Goal: Information Seeking & Learning: Understand process/instructions

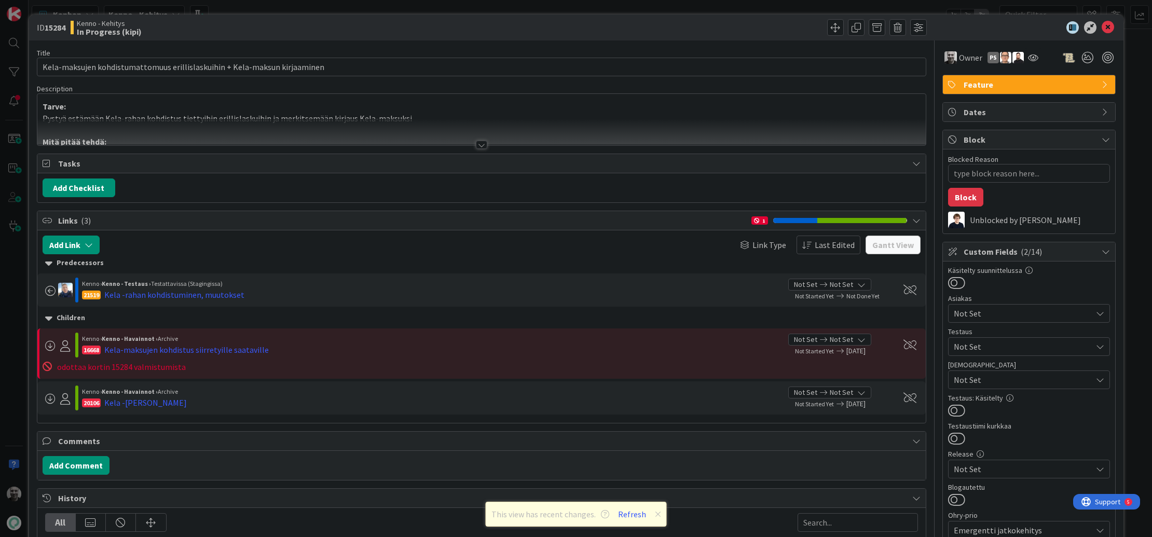
click at [387, 7] on div "ID 15284 Kenno - Kehitys In Progress (kipi) Title 74 / 128 Kela-maksujen kohdis…" at bounding box center [576, 268] width 1152 height 537
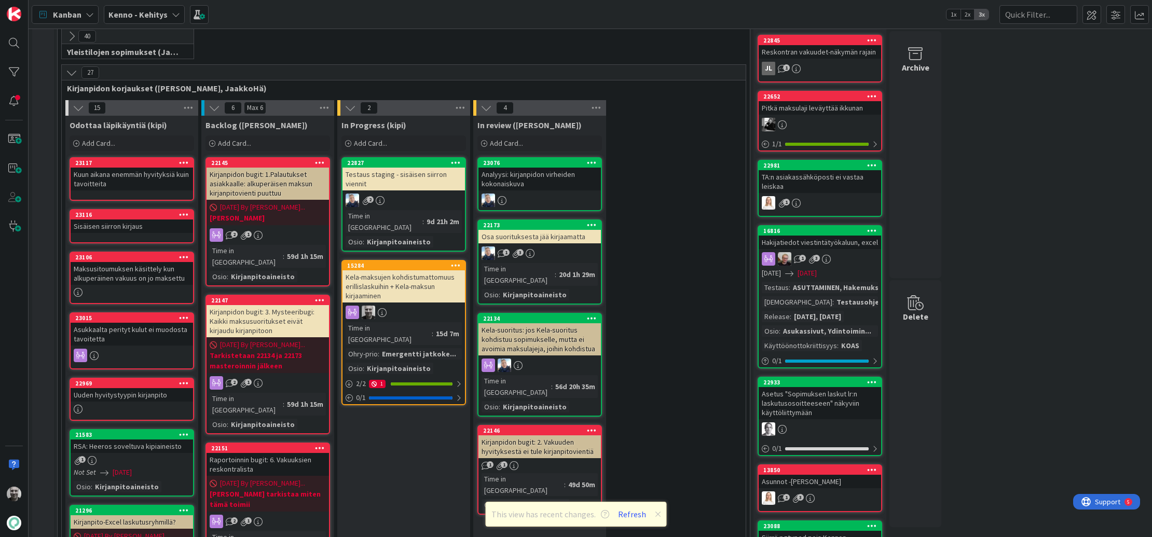
scroll to position [203, 0]
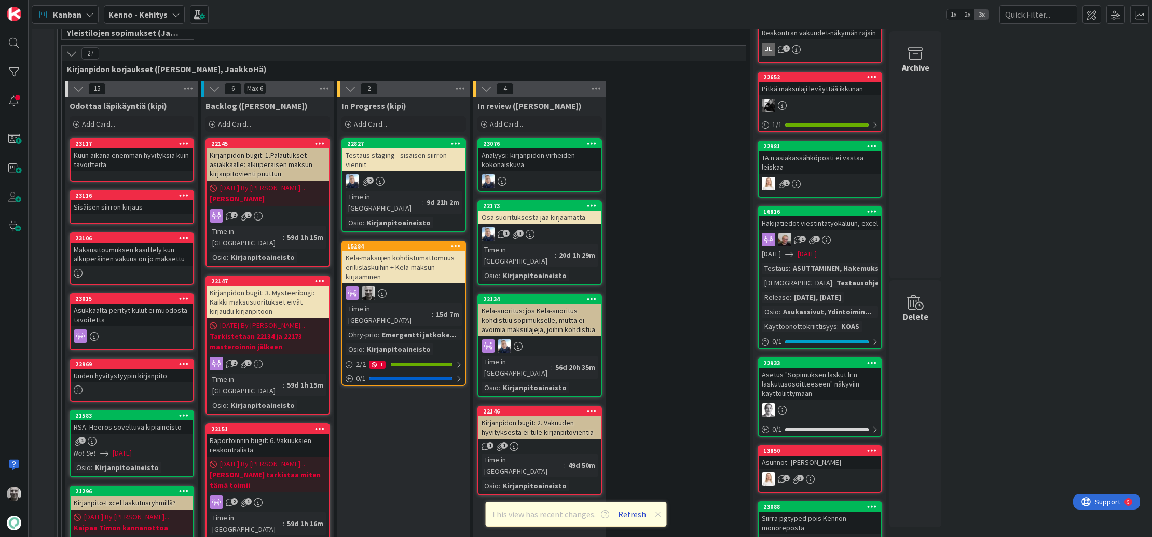
click at [628, 516] on button "Refresh" at bounding box center [632, 514] width 35 height 13
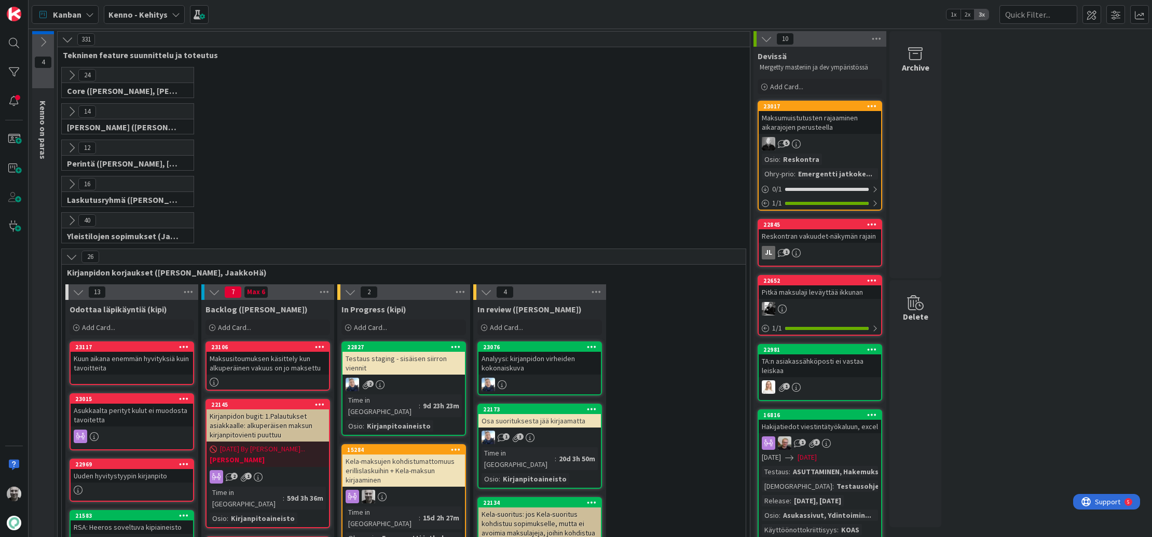
scroll to position [15, 0]
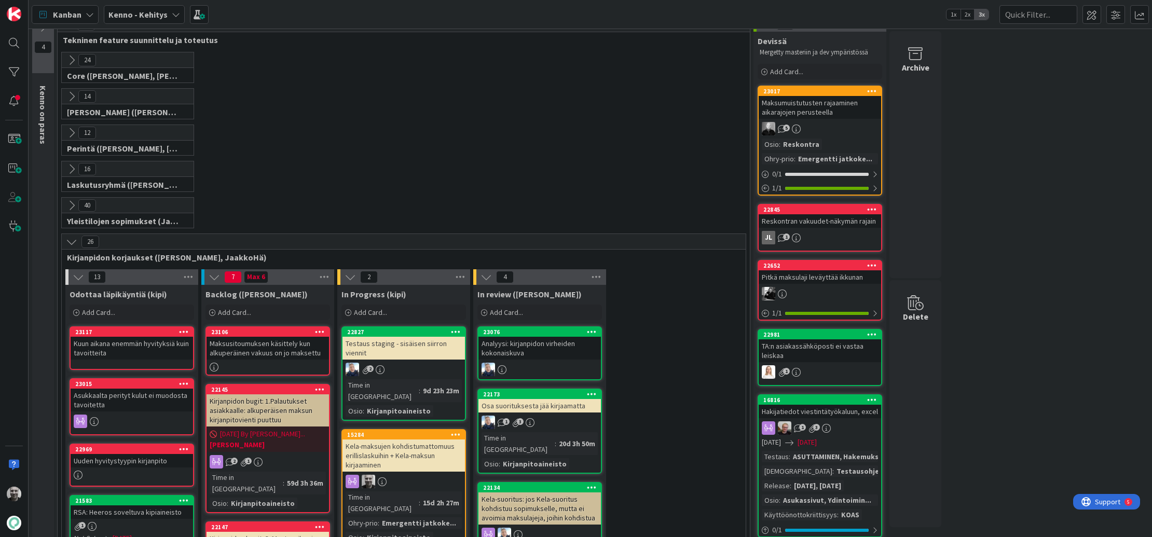
click at [265, 347] on div "Maksusitoumuksen käsittely kun alkuperäinen vakuus on jo maksettu" at bounding box center [268, 348] width 122 height 23
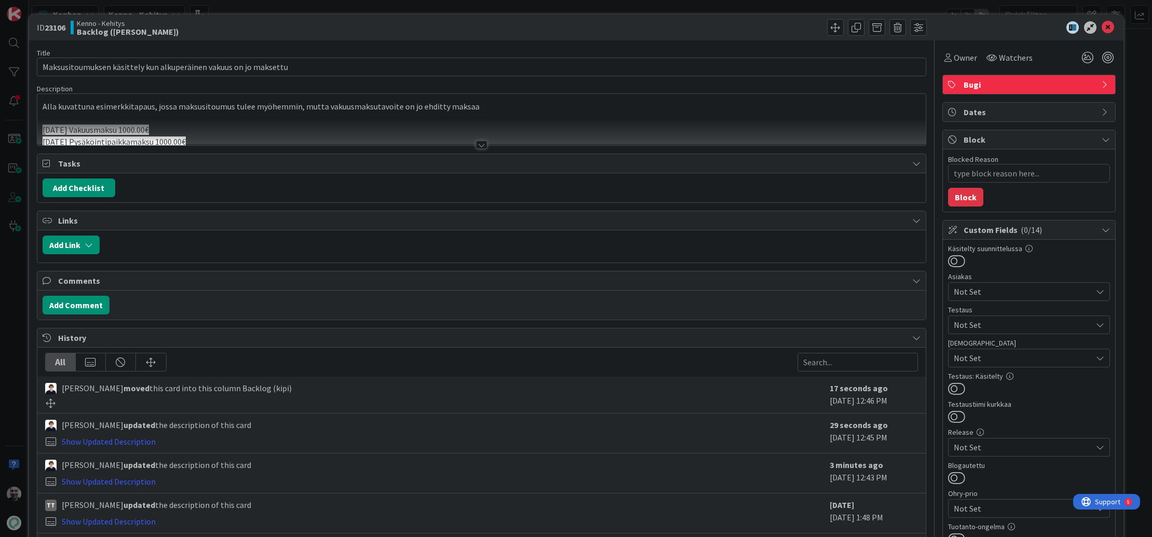
click at [480, 145] on div at bounding box center [481, 145] width 11 height 8
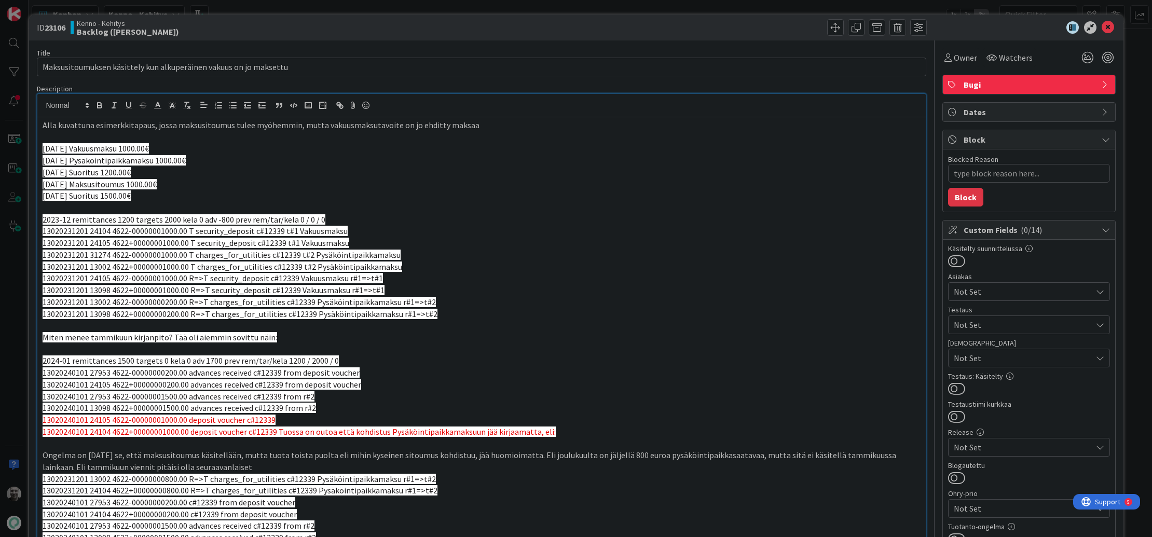
scroll to position [2, 0]
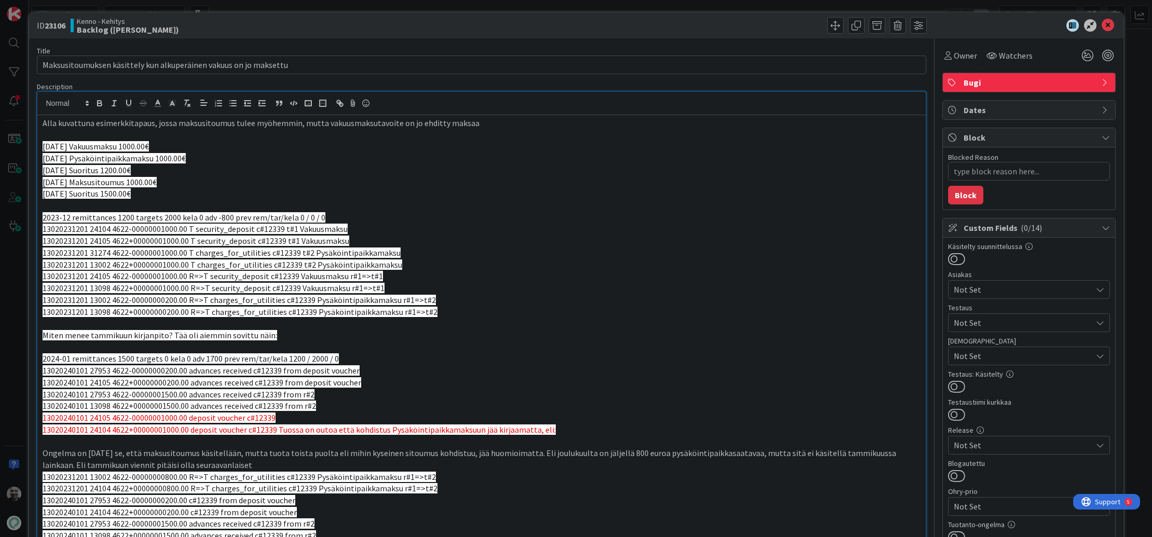
click at [496, 121] on p "Alla kuvattuna esimerkkitapaus, jossa maksusitoumus tulee myöhemmin, mutta vaku…" at bounding box center [482, 123] width 878 height 12
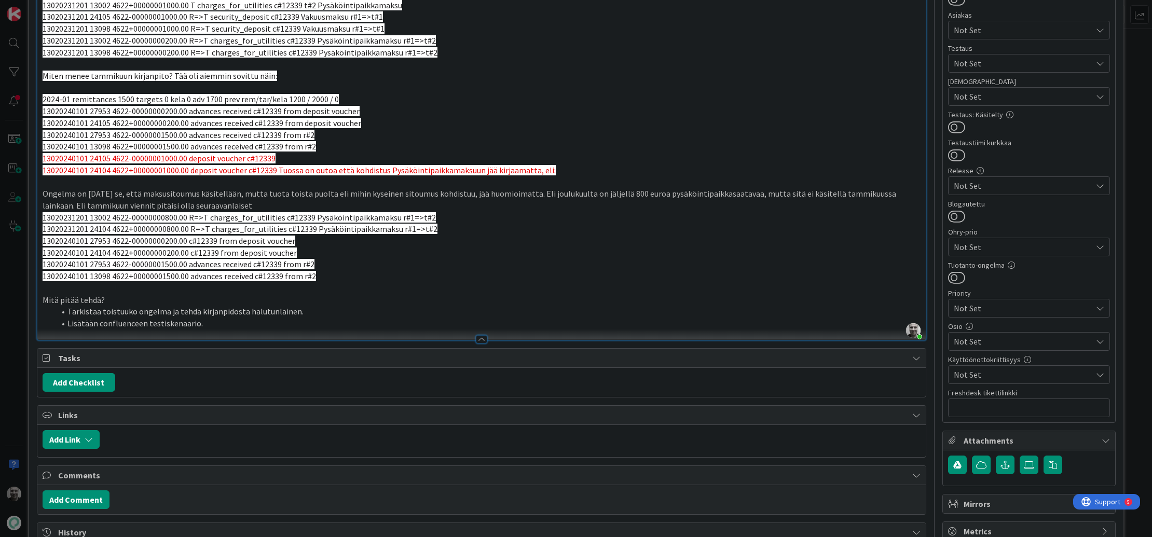
scroll to position [508, 0]
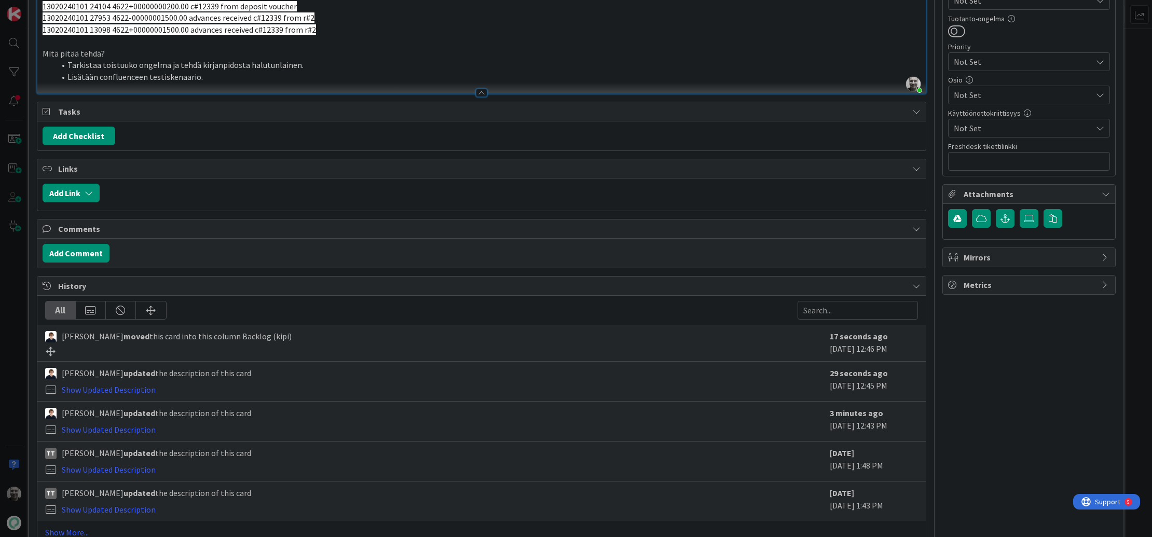
click at [411, 88] on div at bounding box center [481, 88] width 889 height 11
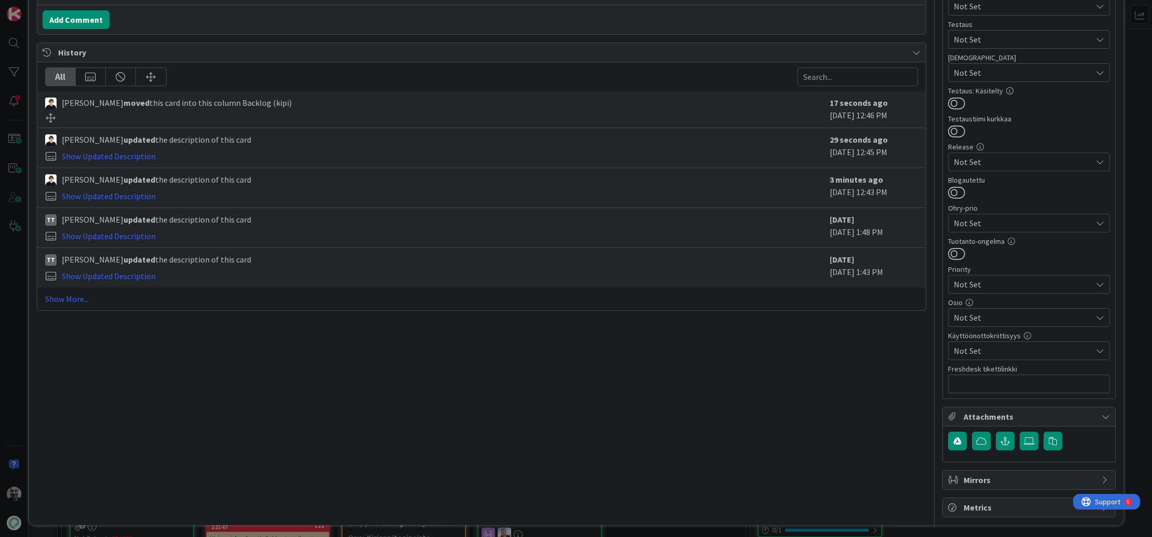
scroll to position [0, 0]
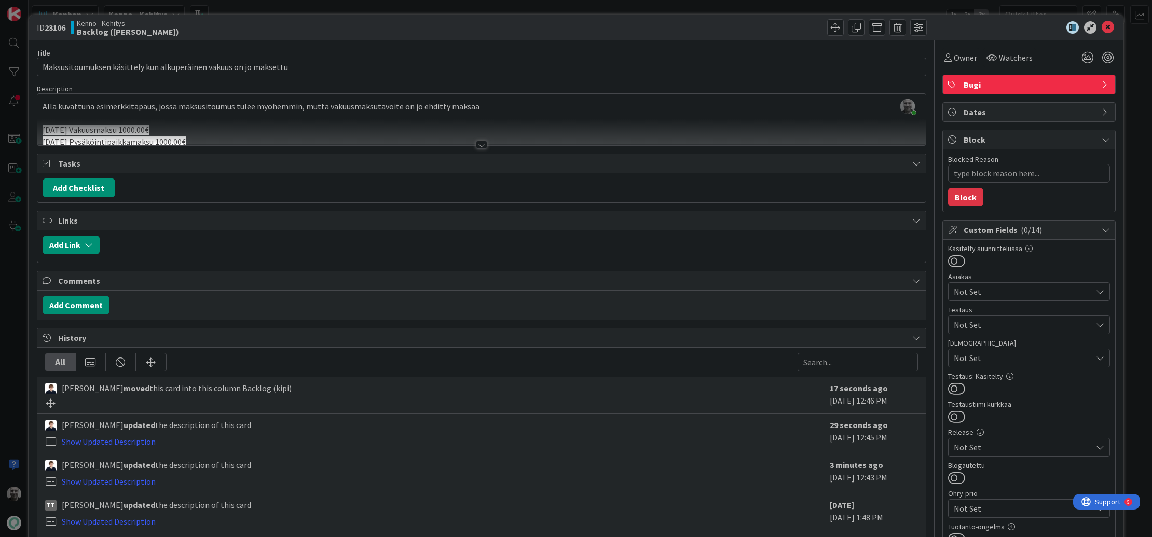
click at [478, 145] on div at bounding box center [481, 145] width 11 height 8
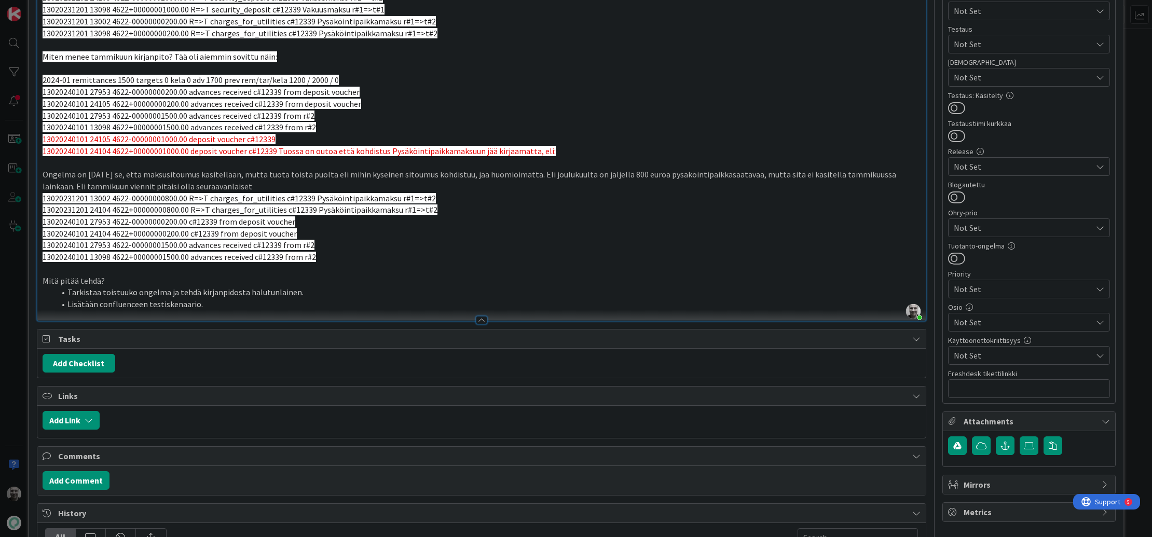
scroll to position [350, 0]
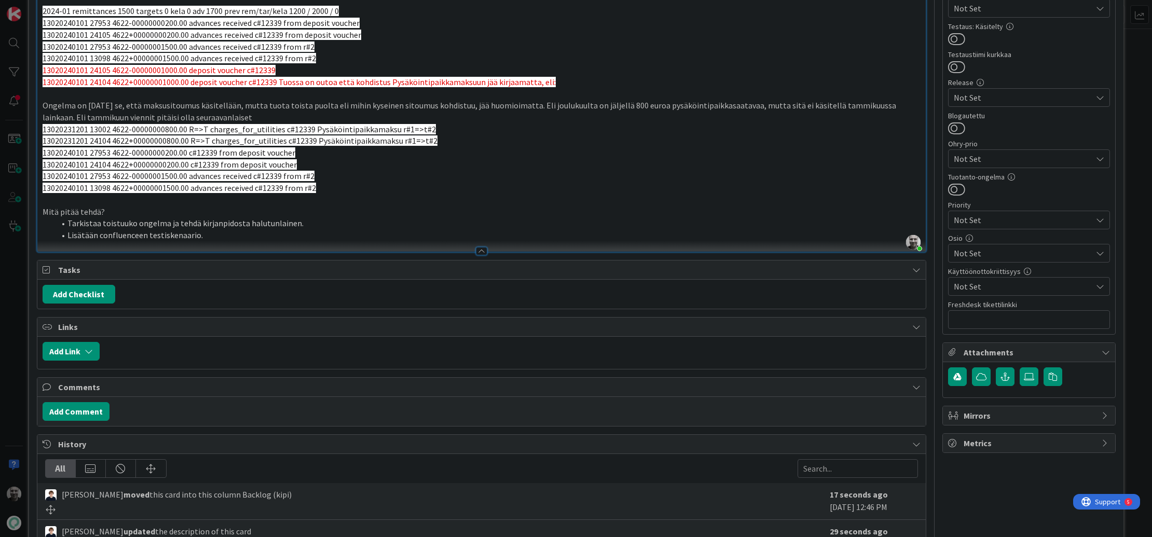
click at [308, 236] on li "Lisätään confluenceen testiskenaario." at bounding box center [488, 235] width 866 height 12
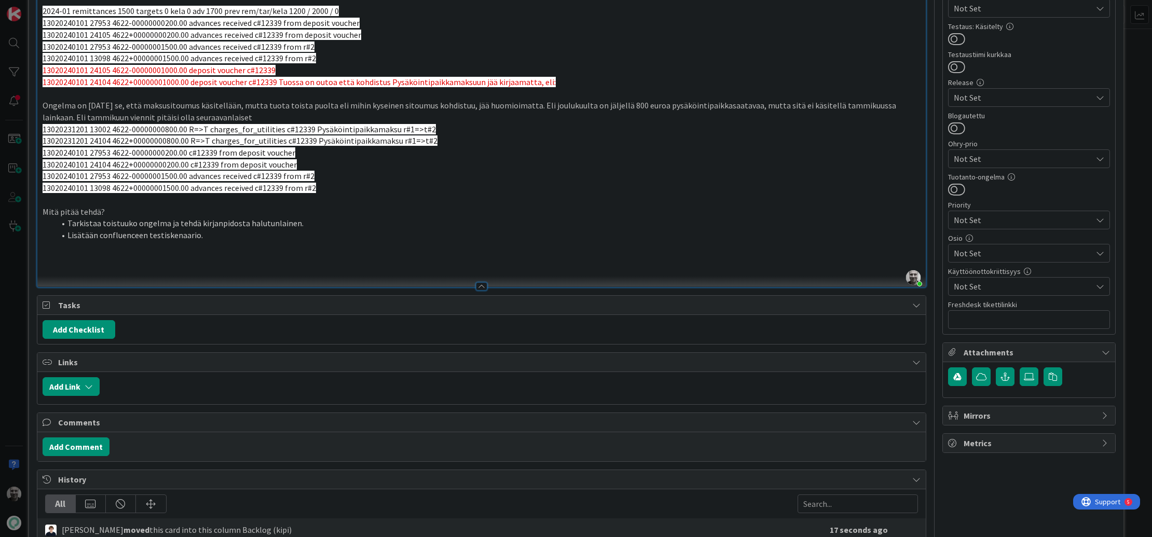
type textarea "x"
click at [481, 323] on div "Add Checklist" at bounding box center [482, 329] width 878 height 19
click at [543, 290] on div "Title 65 / 128 Maksusitoumuksen käsittely kun alkuperäinen vakuus on jo maksett…" at bounding box center [482, 214] width 890 height 1047
click at [481, 284] on div at bounding box center [481, 286] width 11 height 8
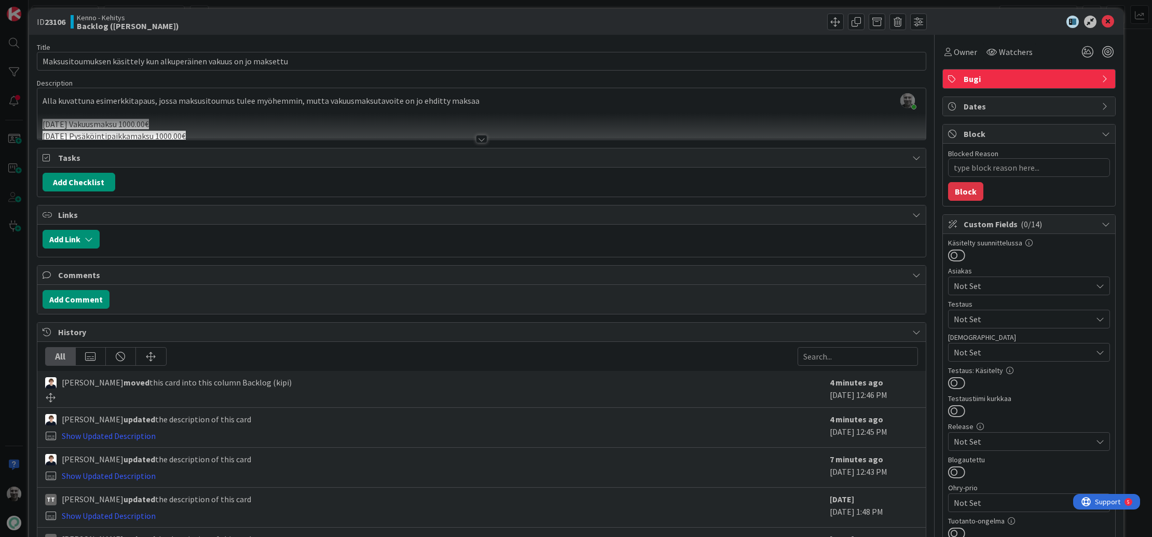
scroll to position [0, 0]
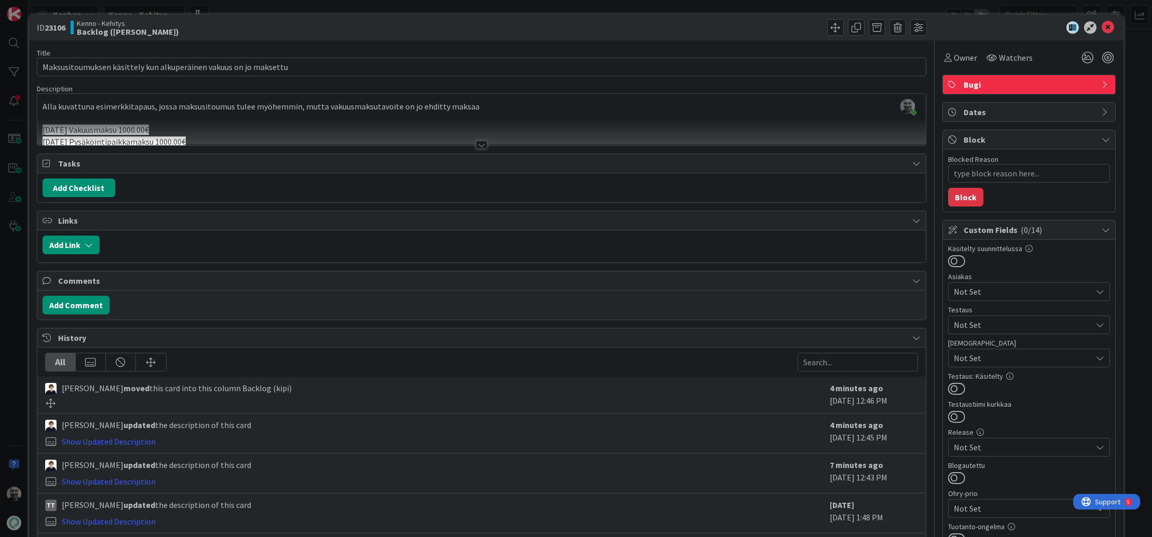
click at [481, 147] on div at bounding box center [481, 145] width 11 height 8
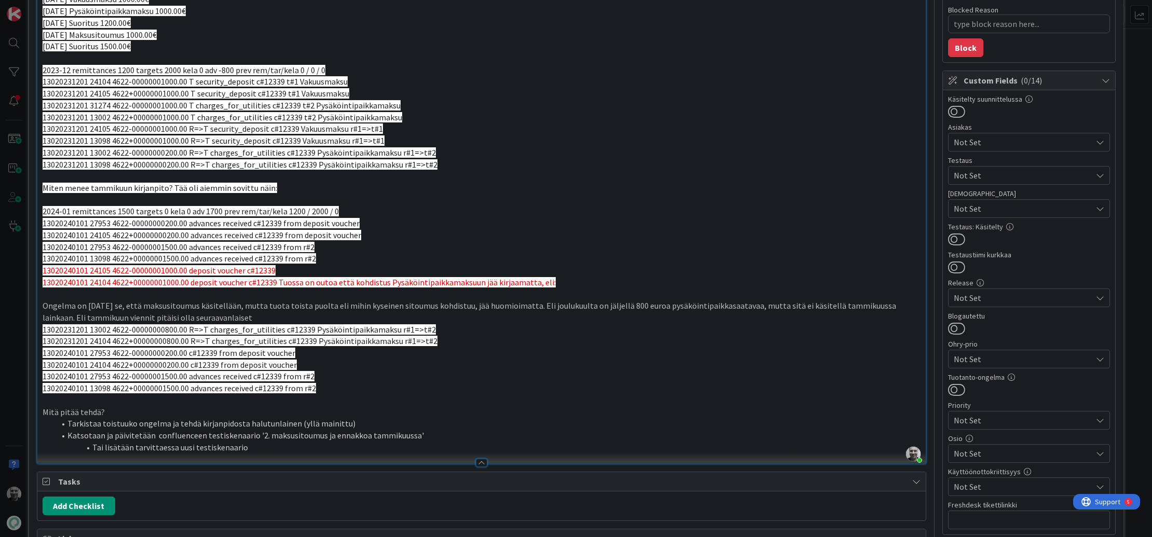
scroll to position [152, 0]
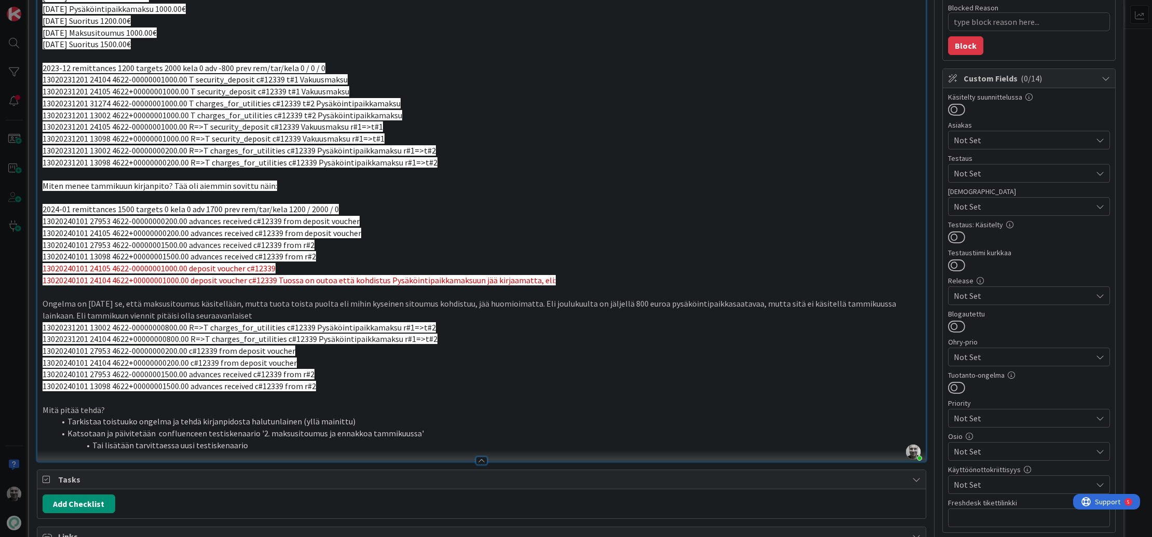
drag, startPoint x: 299, startPoint y: 305, endPoint x: 493, endPoint y: 312, distance: 194.3
click at [493, 312] on p "Ongelma on tammikuussa 2024 se, että maksusitoumus käsitellään, mutta tuota toi…" at bounding box center [482, 309] width 878 height 23
drag, startPoint x: 530, startPoint y: 301, endPoint x: 725, endPoint y: 313, distance: 195.1
click at [725, 313] on p "Ongelma on tammikuussa 2024 se, että maksusitoumus käsitellään, mutta tuota toi…" at bounding box center [482, 309] width 878 height 23
click at [533, 392] on p at bounding box center [482, 398] width 878 height 12
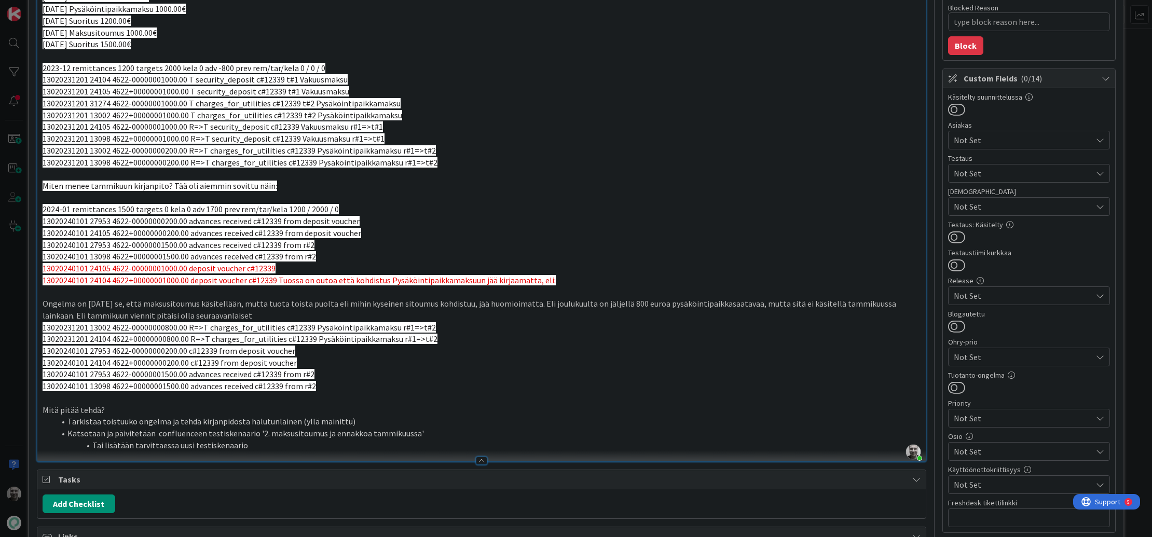
drag, startPoint x: 389, startPoint y: 305, endPoint x: 519, endPoint y: 310, distance: 130.4
click at [519, 310] on p "Ongelma on tammikuussa 2024 se, että maksusitoumus käsitellään, mutta tuota toi…" at bounding box center [482, 309] width 878 height 23
click at [140, 323] on span "13020231201 13002 4622-00000000800.00 R=>T charges_for_utilities c#12339 Pysäkö…" at bounding box center [239, 327] width 393 height 10
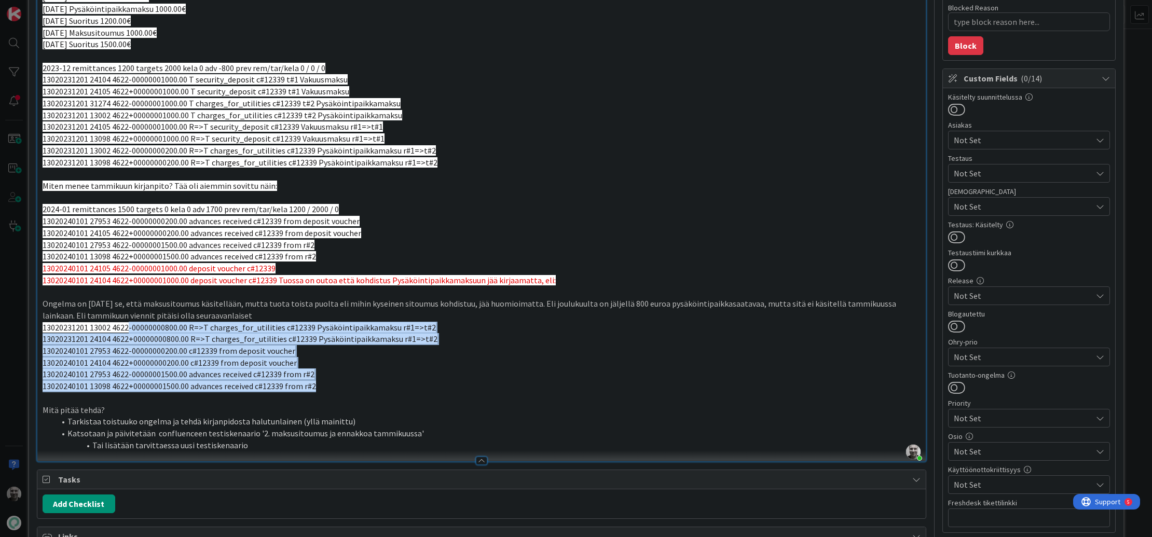
drag, startPoint x: 128, startPoint y: 326, endPoint x: 466, endPoint y: 388, distance: 344.1
click at [466, 388] on div "Alla kuvattuna esimerkkitapaus, jossa maksusitoumus tulee myöhemmin, mutta vaku…" at bounding box center [481, 214] width 889 height 496
click at [466, 388] on p "13020240101 13098 4622+00000001500.00 advances received c#12339 from r#2" at bounding box center [482, 386] width 878 height 12
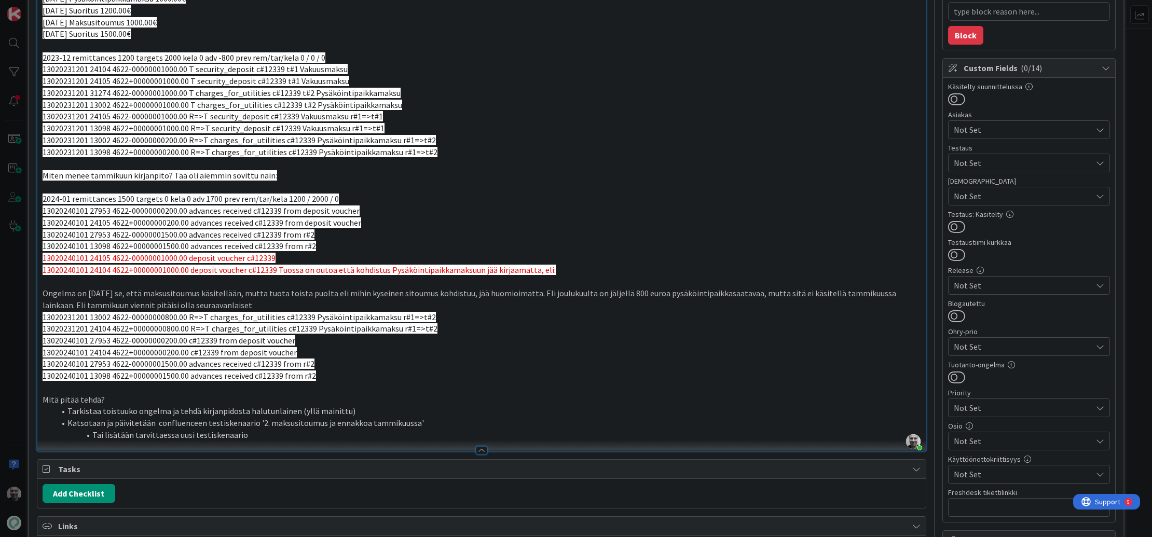
scroll to position [166, 0]
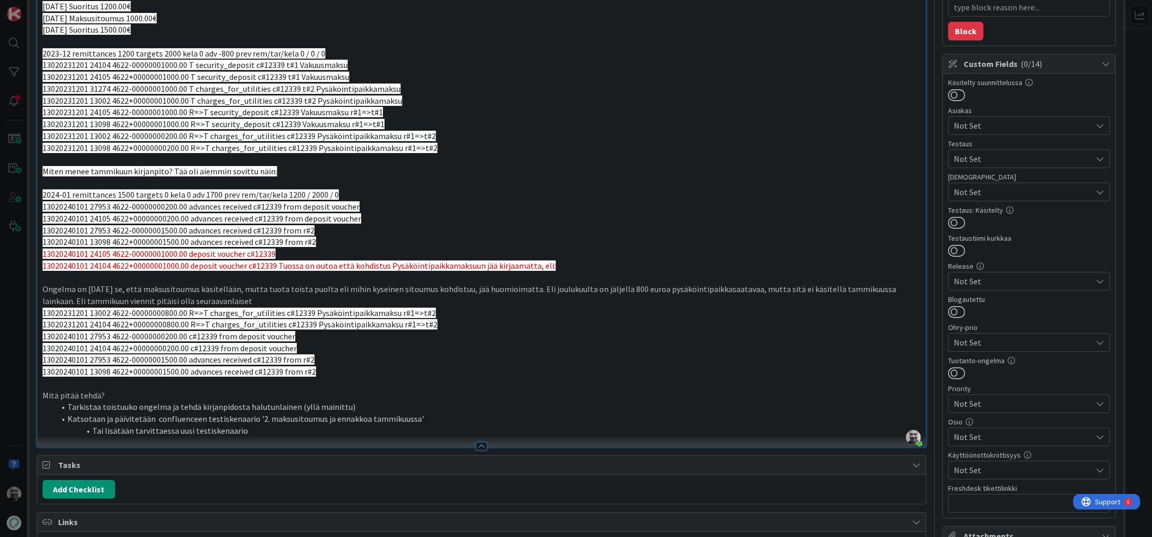
click at [211, 414] on li "Katsotaan ja päivitetään confluenceen testiskenaario '2. maksusitoumus ja ennak…" at bounding box center [488, 419] width 866 height 12
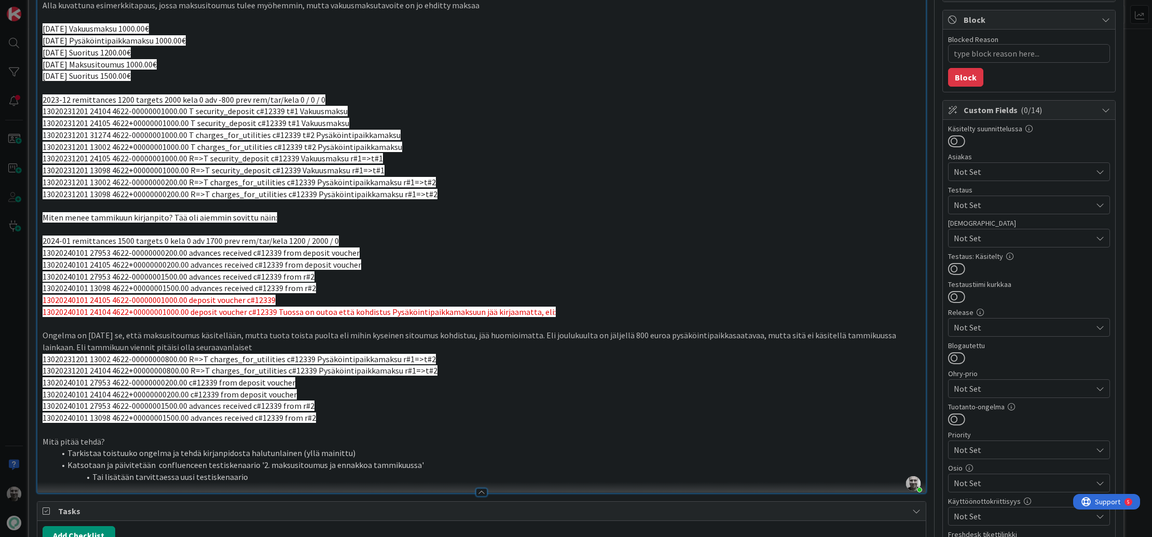
scroll to position [120, 0]
click at [411, 127] on p "13020231201 24105 4622+00000001000.00 T security_deposit c#12339 t#1 Vakuusmaksu" at bounding box center [482, 123] width 878 height 12
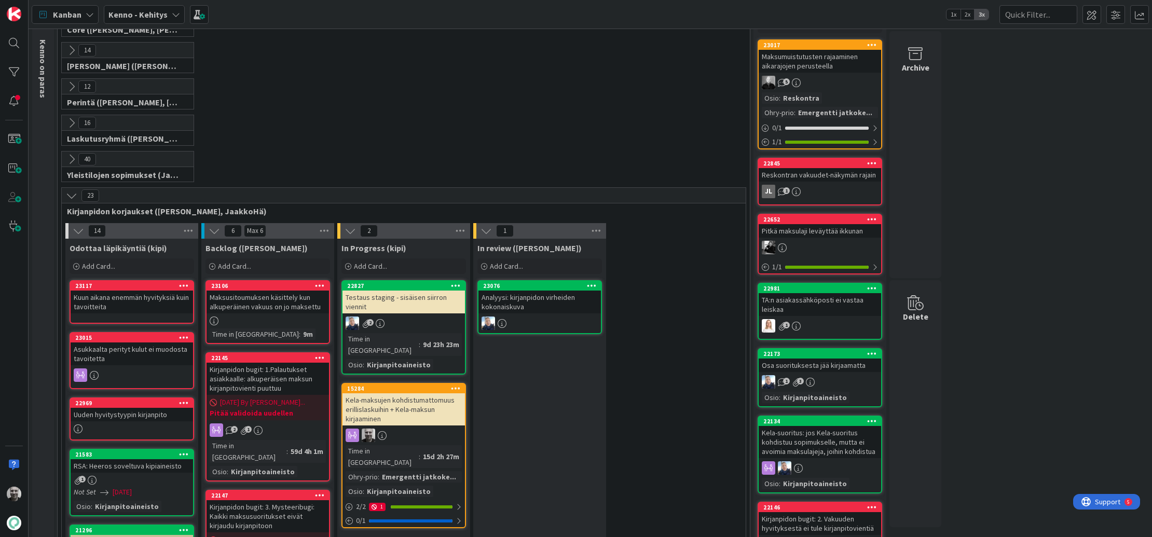
scroll to position [104, 0]
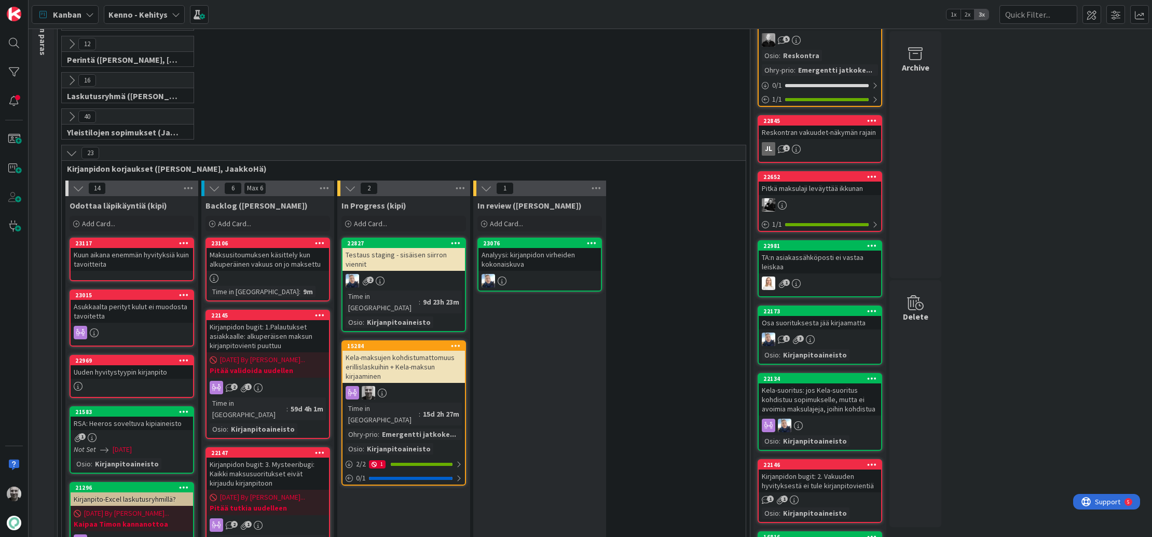
click at [373, 351] on div "Kela-maksujen kohdistumattomuus erillislaskuihin + Kela-maksun kirjaaminen" at bounding box center [404, 367] width 122 height 32
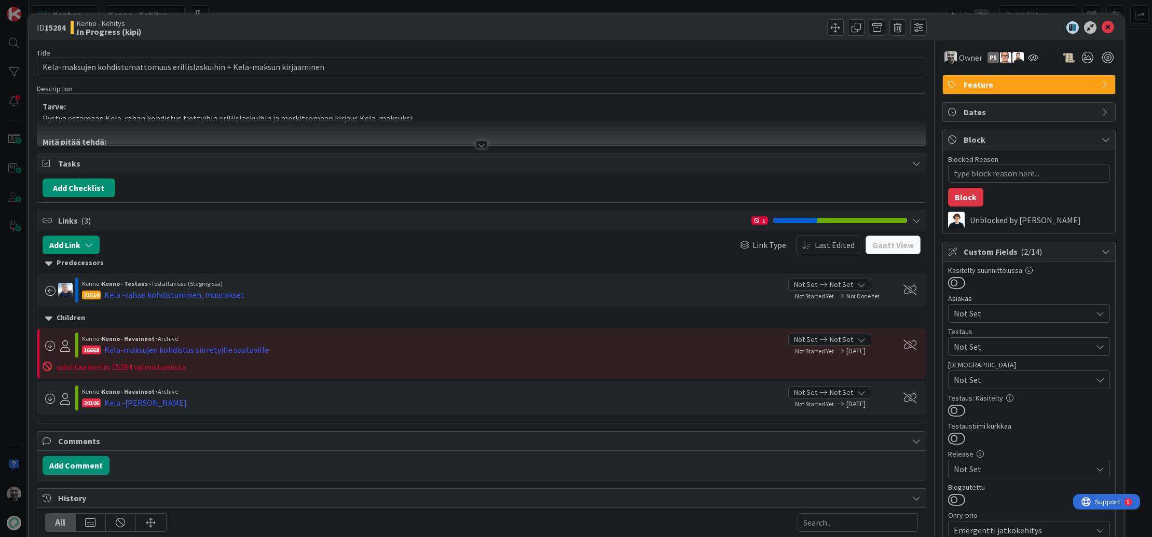
click at [479, 144] on div at bounding box center [481, 145] width 11 height 8
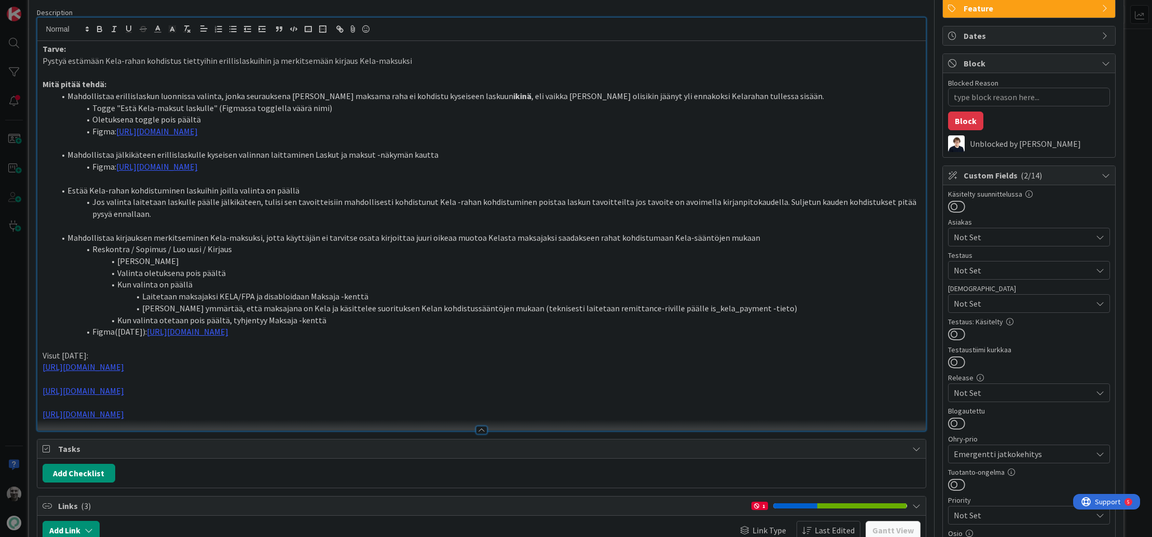
scroll to position [77, 0]
click at [124, 262] on li "[PERSON_NAME]" at bounding box center [488, 261] width 866 height 12
drag, startPoint x: 121, startPoint y: 261, endPoint x: 369, endPoint y: 284, distance: 248.6
click at [369, 284] on ol "Mahdollistaa kirjauksen merkitseminen Kela-maksuksi, jotta käyttäjän ei tarvits…" at bounding box center [482, 284] width 878 height 106
click at [369, 284] on li "Kun valinta on päällä" at bounding box center [488, 284] width 866 height 12
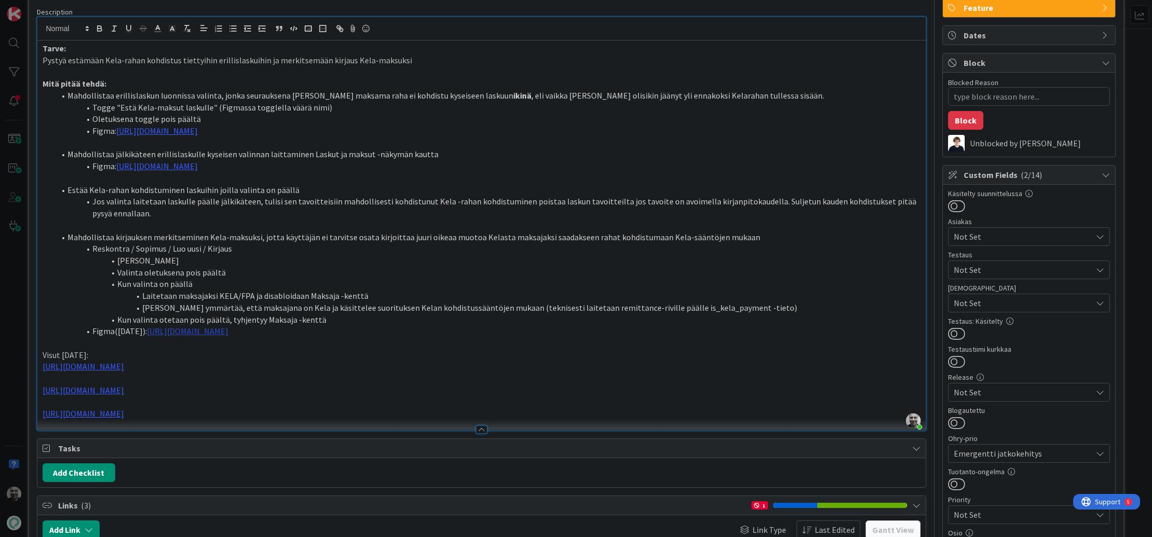
click at [228, 331] on link "[URL][DOMAIN_NAME]" at bounding box center [187, 331] width 81 height 10
click at [332, 350] on link "[URL][DOMAIN_NAME]" at bounding box center [332, 351] width 71 height 13
click at [220, 329] on link "[URL][DOMAIN_NAME]" at bounding box center [187, 331] width 81 height 10
click at [315, 349] on link "[URL][DOMAIN_NAME]" at bounding box center [332, 351] width 71 height 13
type textarea "x"
